Goal: Task Accomplishment & Management: Manage account settings

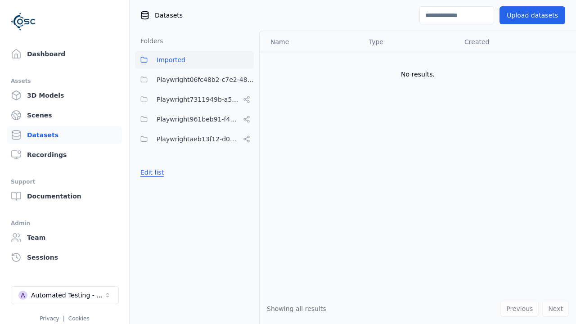
click at [150, 172] on button "Edit list" at bounding box center [152, 172] width 34 height 16
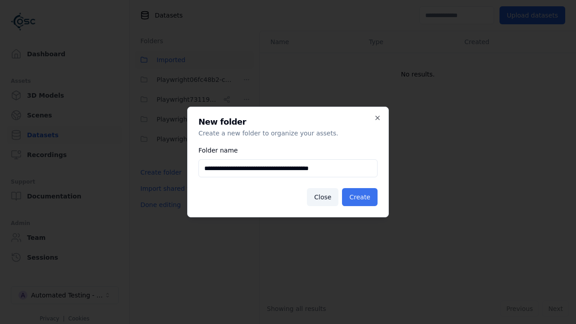
type input "**********"
click at [361, 197] on button "Create" at bounding box center [360, 197] width 36 height 18
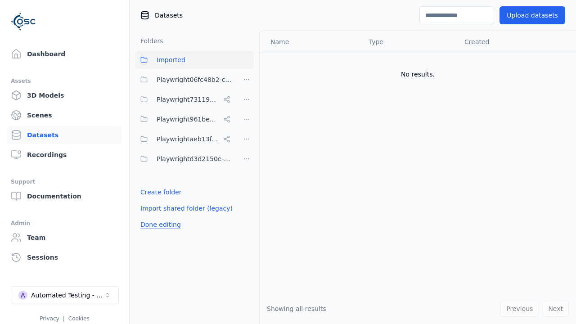
click at [158, 225] on button "Done editing" at bounding box center [160, 224] width 51 height 16
click at [150, 216] on button "Done editing" at bounding box center [160, 224] width 51 height 16
click at [247, 159] on html "Support Dashboard Assets 3D Models Scenes Datasets Recordings Support Documenta…" at bounding box center [288, 162] width 576 height 324
click at [246, 206] on div "Rename" at bounding box center [250, 206] width 60 height 14
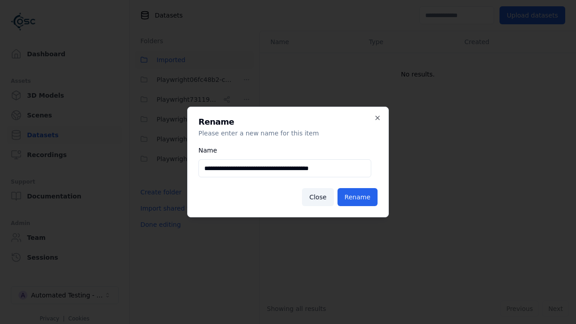
click at [284, 168] on input "**********" at bounding box center [284, 168] width 173 height 18
type input "**********"
click at [359, 197] on button "Rename" at bounding box center [357, 197] width 40 height 18
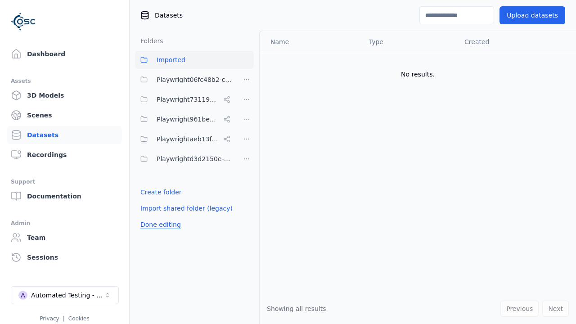
click at [158, 225] on button "Done editing" at bounding box center [160, 224] width 51 height 16
click at [150, 216] on button "Done editing" at bounding box center [160, 224] width 51 height 16
click at [247, 99] on html "Support Dashboard Assets 3D Models Scenes Datasets Recordings Support Documenta…" at bounding box center [288, 162] width 576 height 324
click at [246, 161] on div "Delete" at bounding box center [250, 161] width 60 height 14
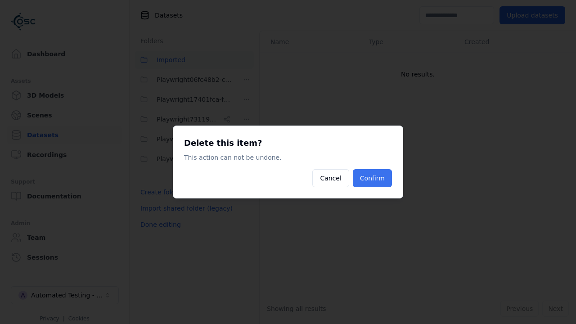
click at [373, 178] on button "Confirm" at bounding box center [372, 178] width 39 height 18
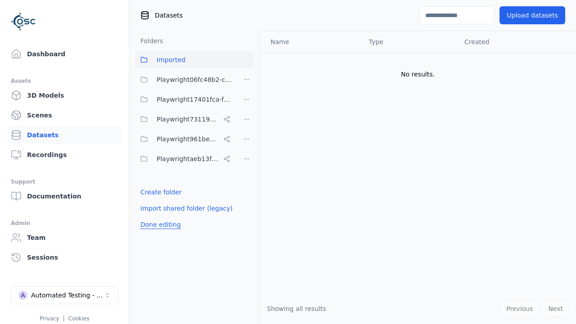
click at [158, 216] on button "Done editing" at bounding box center [160, 224] width 51 height 16
